Goal: Information Seeking & Learning: Learn about a topic

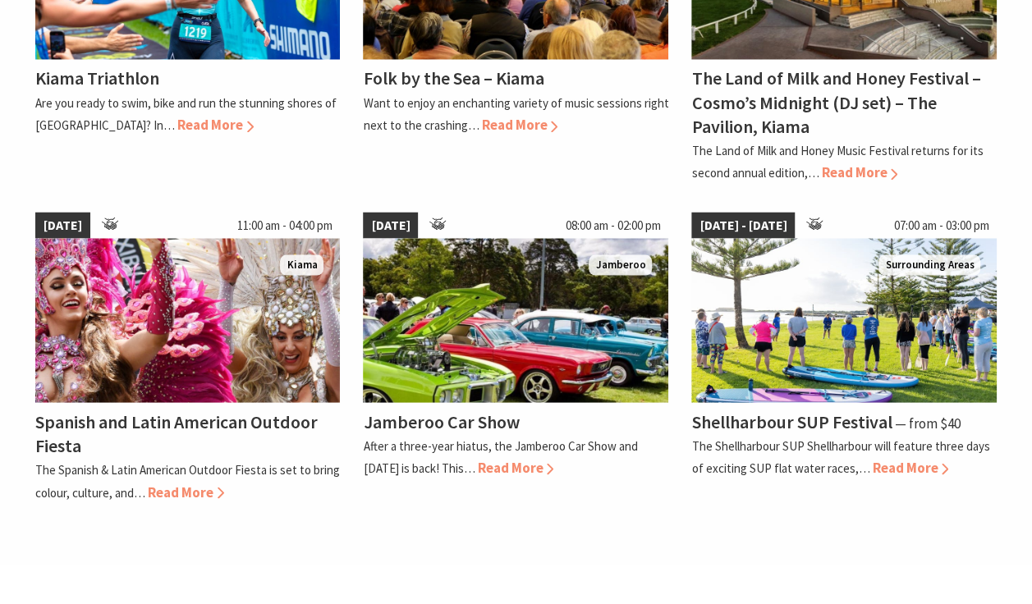
scroll to position [1344, 0]
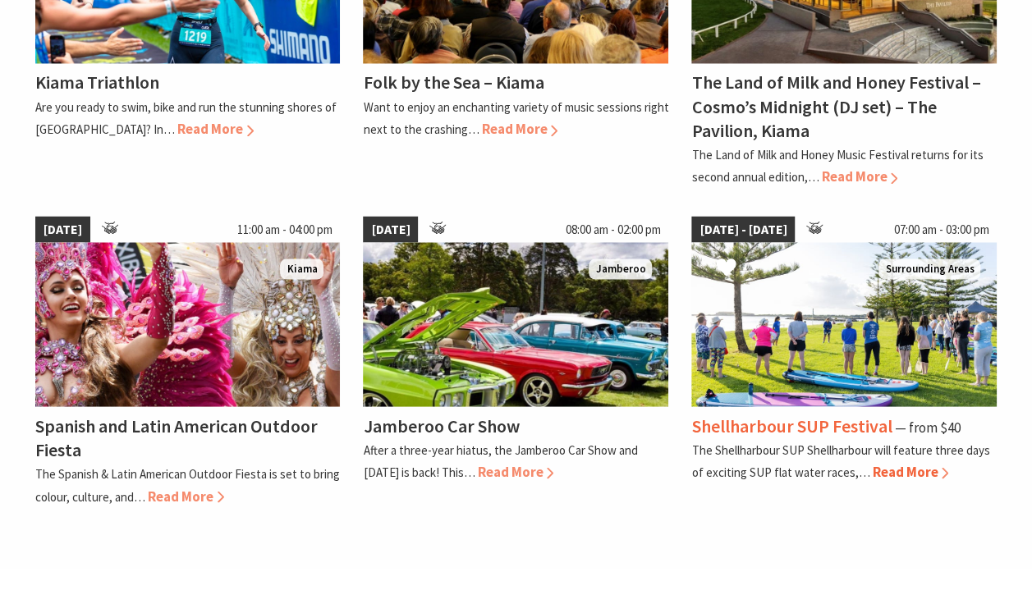
click at [981, 428] on div "Shellharbour SUP Festival ⁠— from $40" at bounding box center [845, 427] width 306 height 24
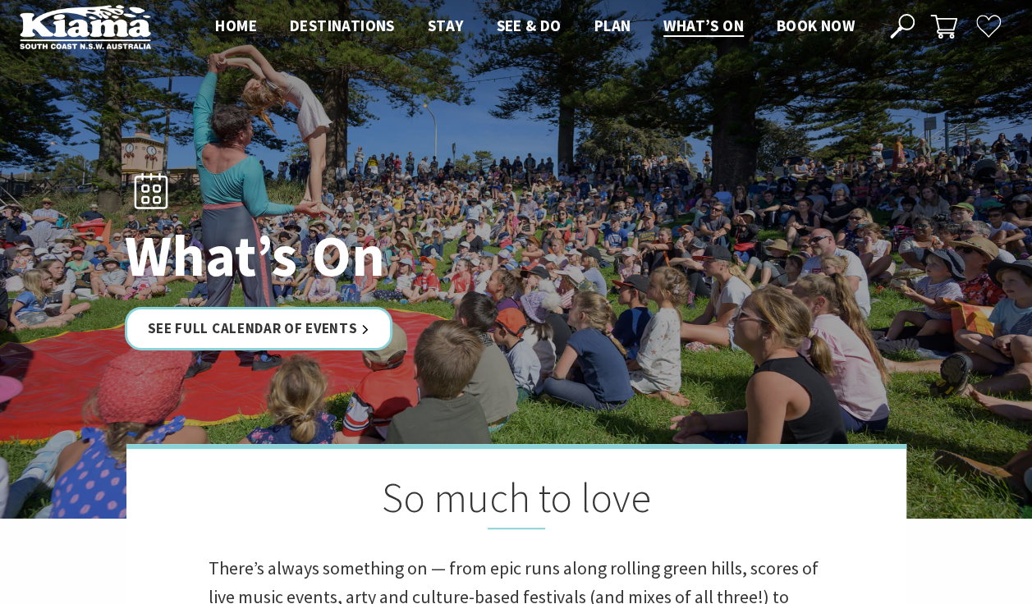
scroll to position [11, 0]
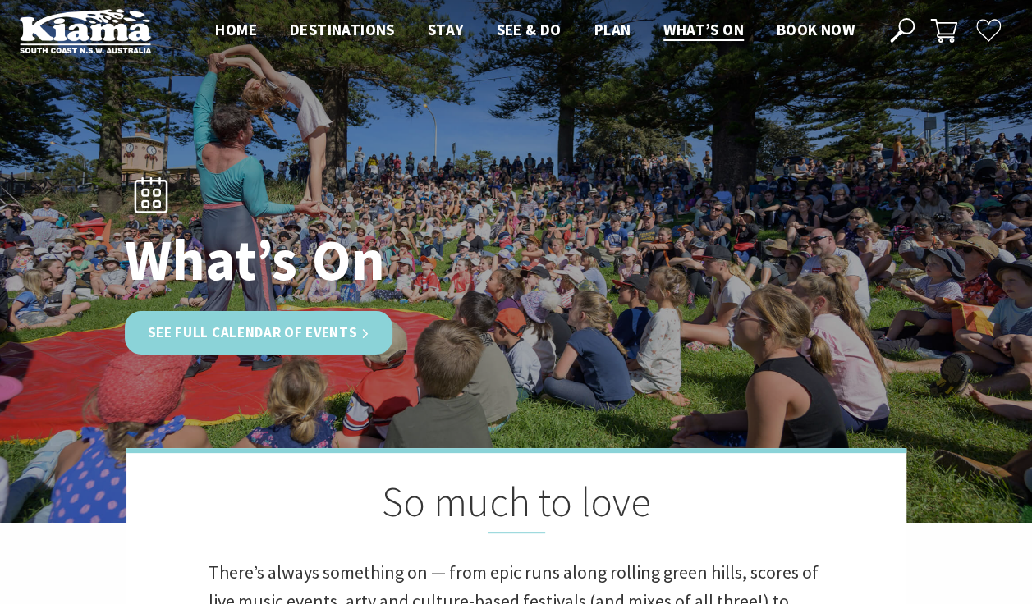
click at [343, 336] on link "See Full Calendar of Events" at bounding box center [259, 333] width 269 height 44
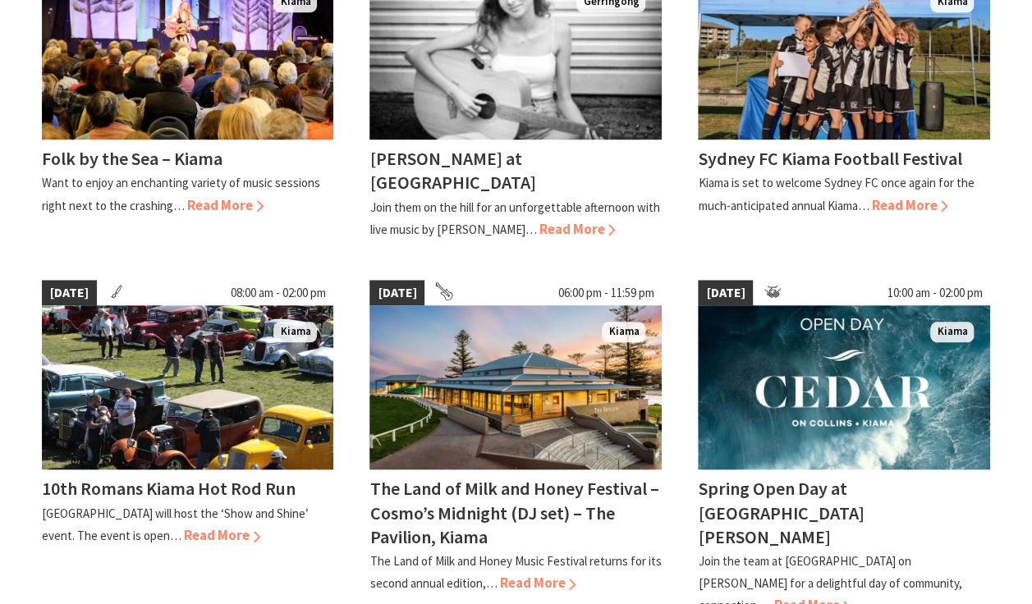
scroll to position [583, 0]
